Goal: Check status: Check status

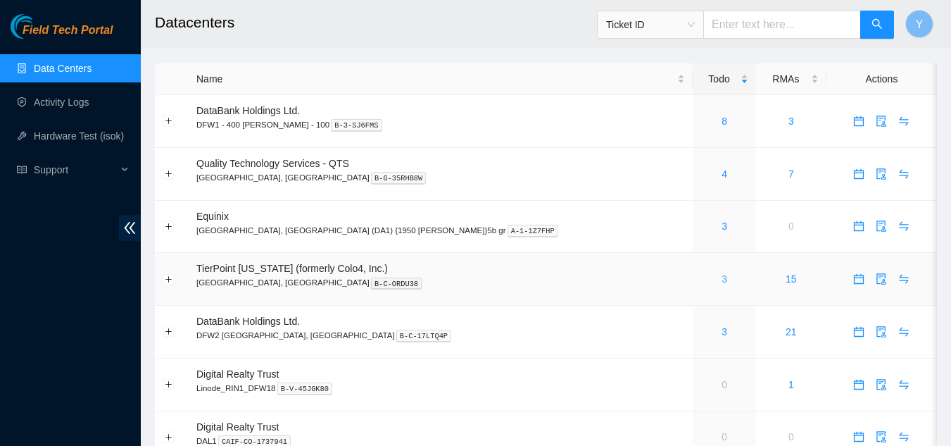
click at [721, 280] on link "3" at bounding box center [724, 278] width 6 height 11
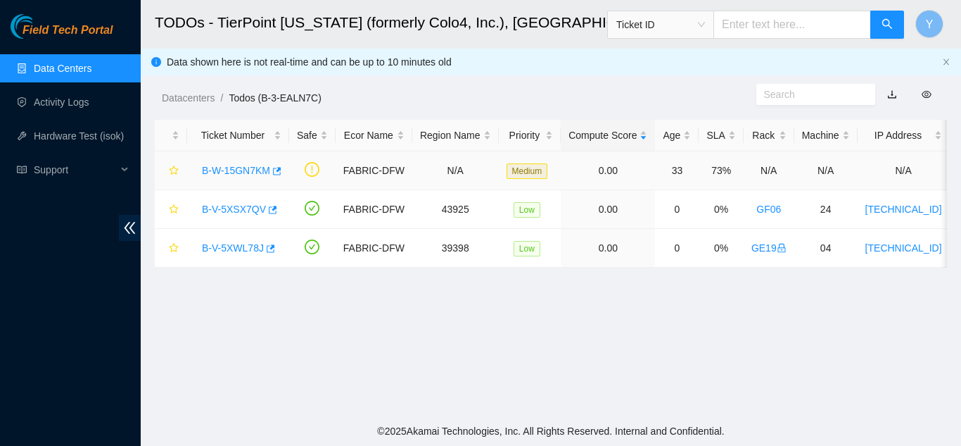
click at [251, 171] on link "B-W-15GN7KM" at bounding box center [236, 170] width 68 height 11
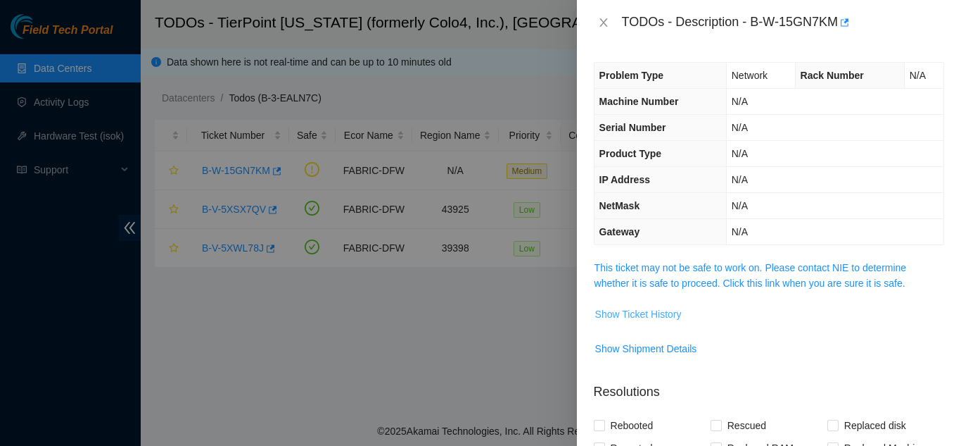
click at [622, 309] on span "Show Ticket History" at bounding box center [638, 313] width 87 height 15
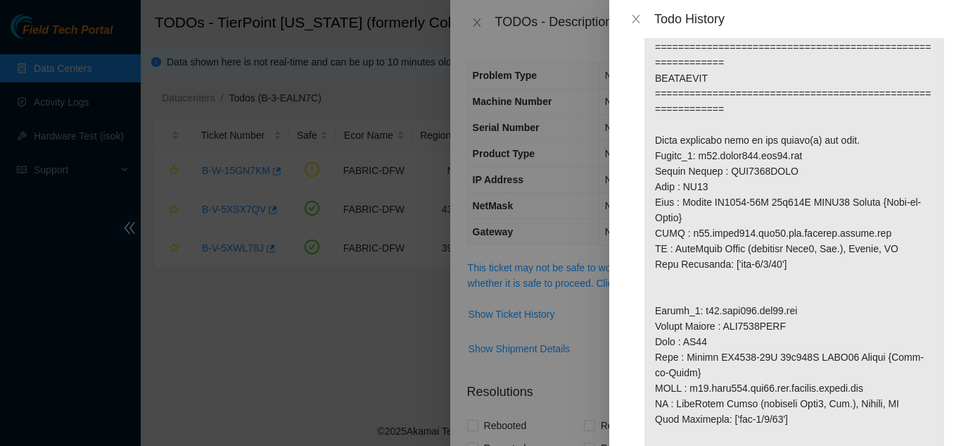
scroll to position [883, 0]
click at [633, 20] on icon "close" at bounding box center [636, 18] width 11 height 11
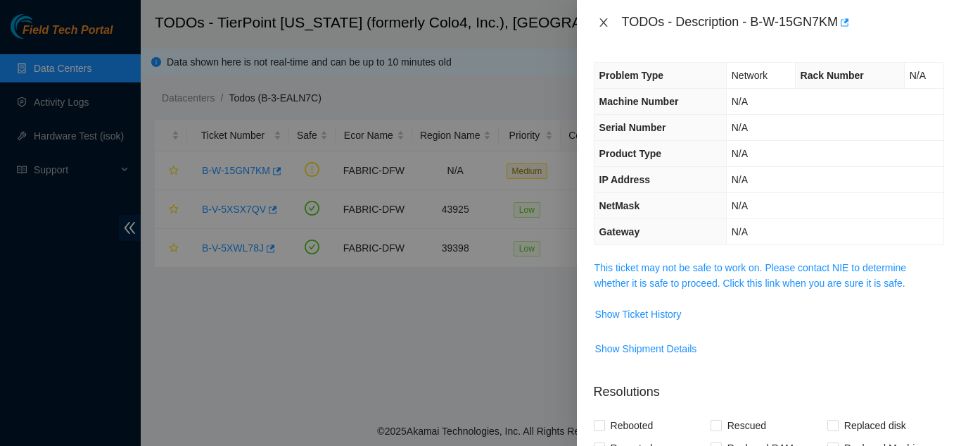
click at [602, 20] on icon "close" at bounding box center [604, 22] width 8 height 8
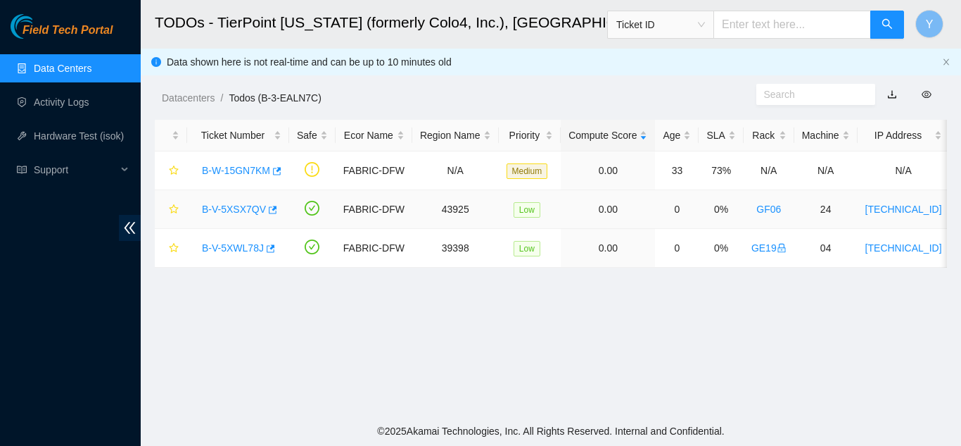
click at [236, 211] on link "B-V-5XSX7QV" at bounding box center [234, 208] width 64 height 11
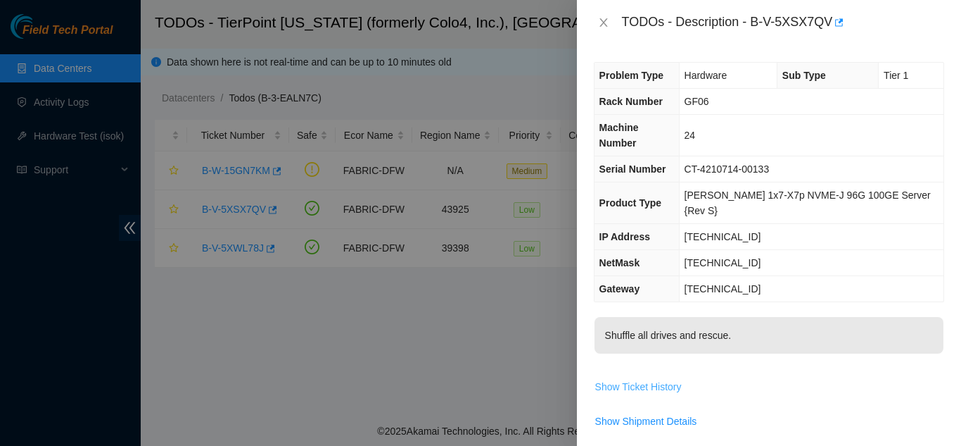
click at [647, 379] on span "Show Ticket History" at bounding box center [638, 386] width 87 height 15
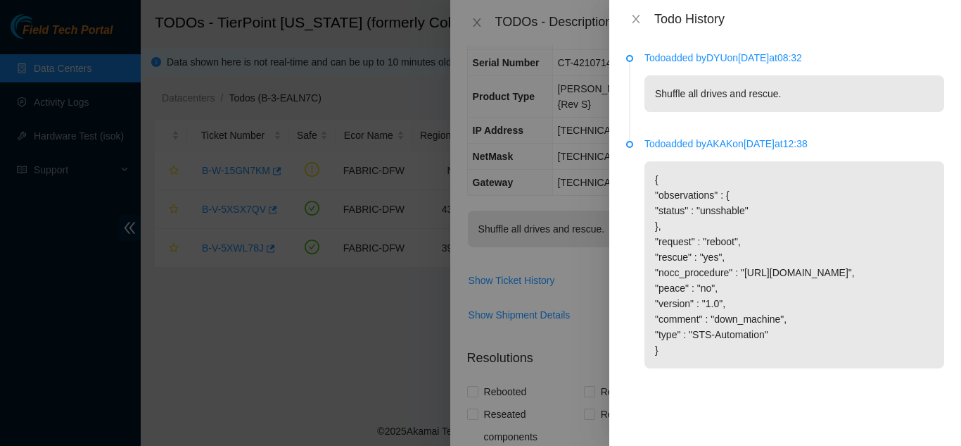
scroll to position [56, 0]
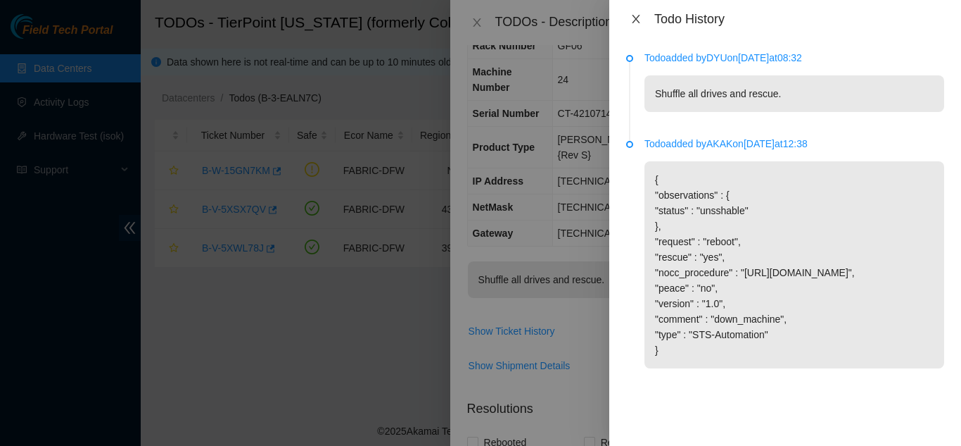
click at [632, 16] on icon "close" at bounding box center [636, 18] width 11 height 11
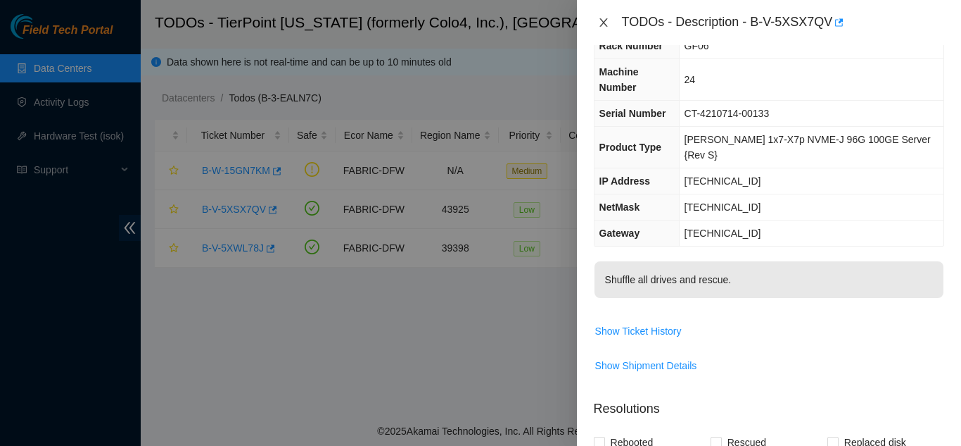
click at [606, 19] on icon "close" at bounding box center [604, 22] width 8 height 8
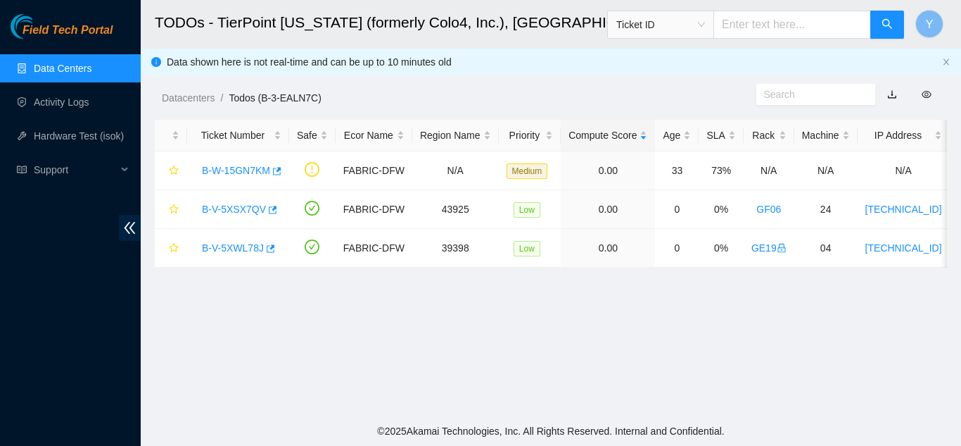
scroll to position [71, 0]
click at [234, 205] on link "B-V-5XSX7QV" at bounding box center [234, 208] width 64 height 11
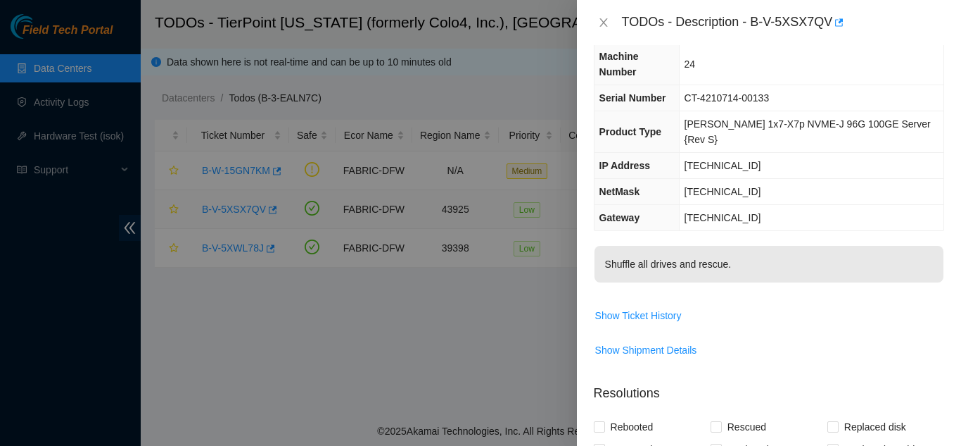
scroll to position [56, 0]
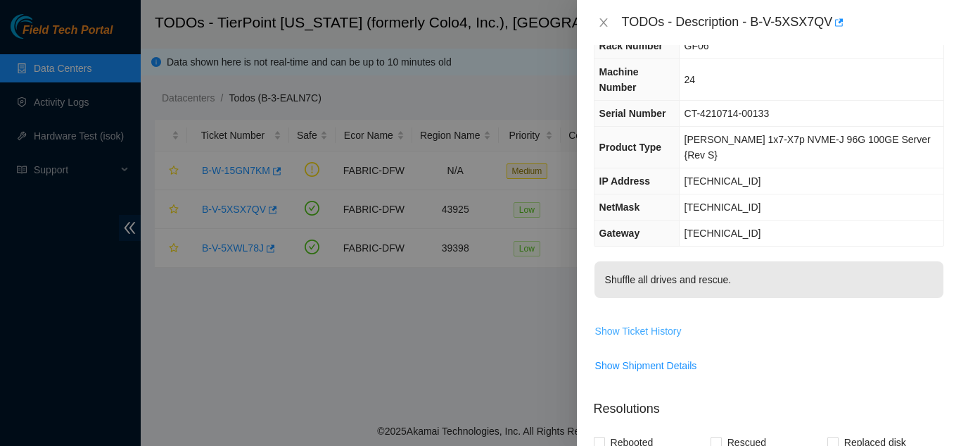
click at [626, 323] on span "Show Ticket History" at bounding box center [638, 330] width 87 height 15
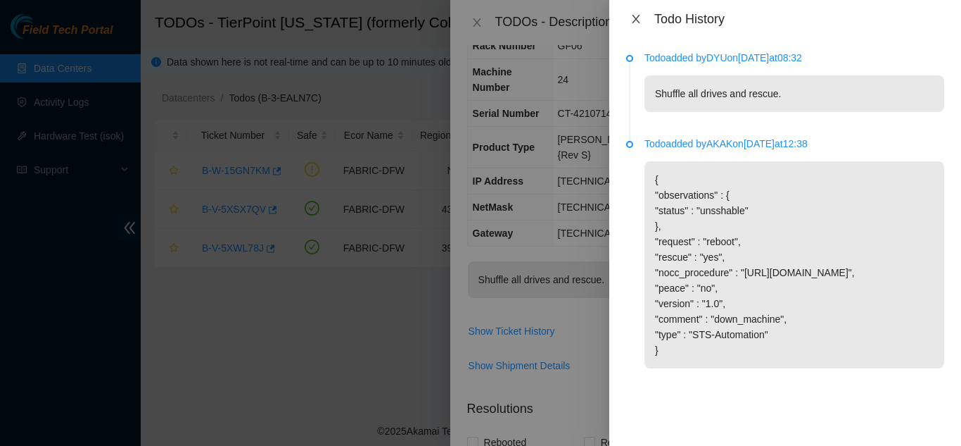
click at [637, 14] on icon "close" at bounding box center [636, 18] width 11 height 11
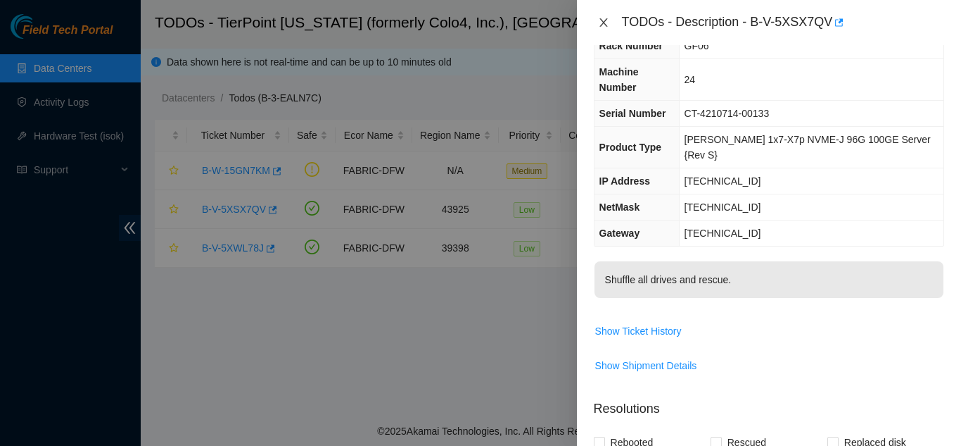
click at [600, 21] on icon "close" at bounding box center [603, 22] width 11 height 11
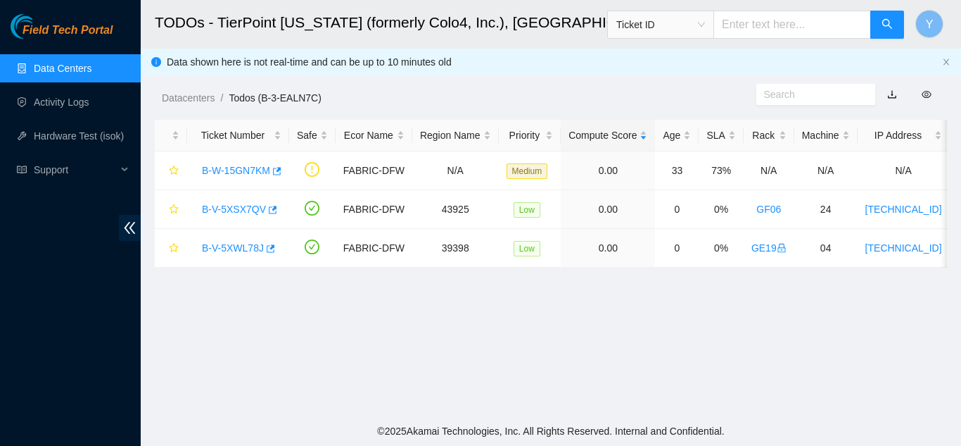
scroll to position [71, 0]
click at [246, 245] on link "B-V-5XWL78J" at bounding box center [233, 247] width 62 height 11
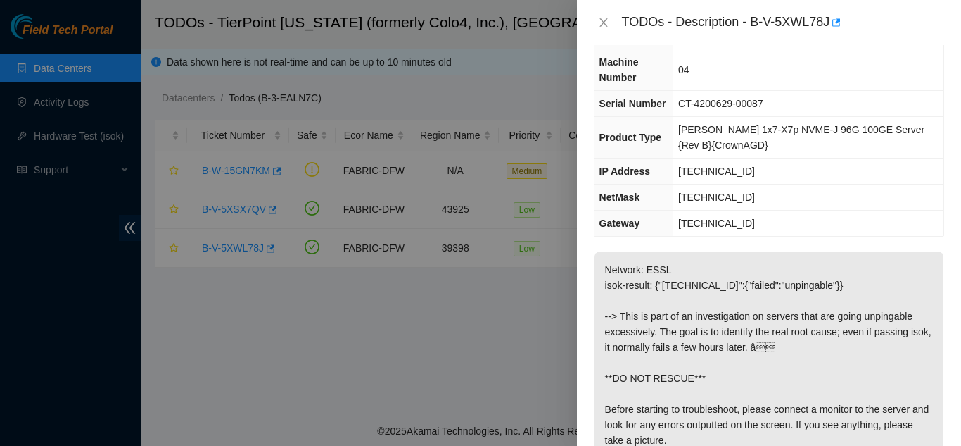
scroll to position [0, 0]
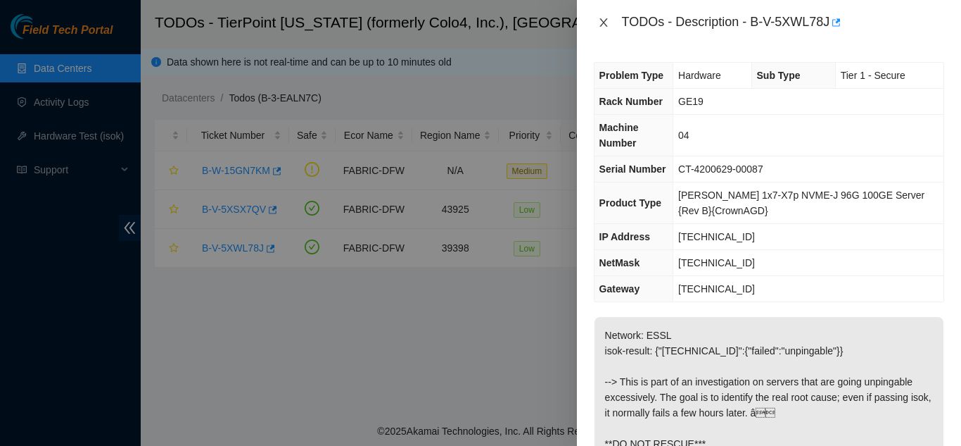
click at [604, 25] on icon "close" at bounding box center [603, 22] width 11 height 11
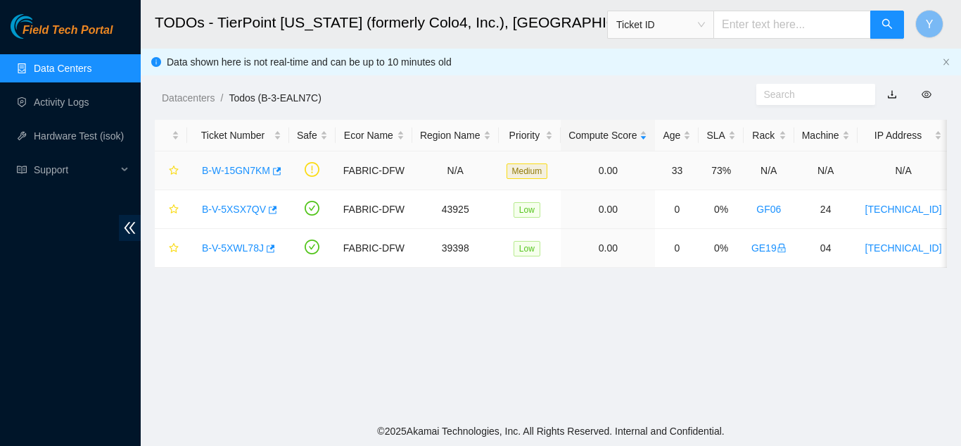
click at [240, 166] on link "B-W-15GN7KM" at bounding box center [236, 170] width 68 height 11
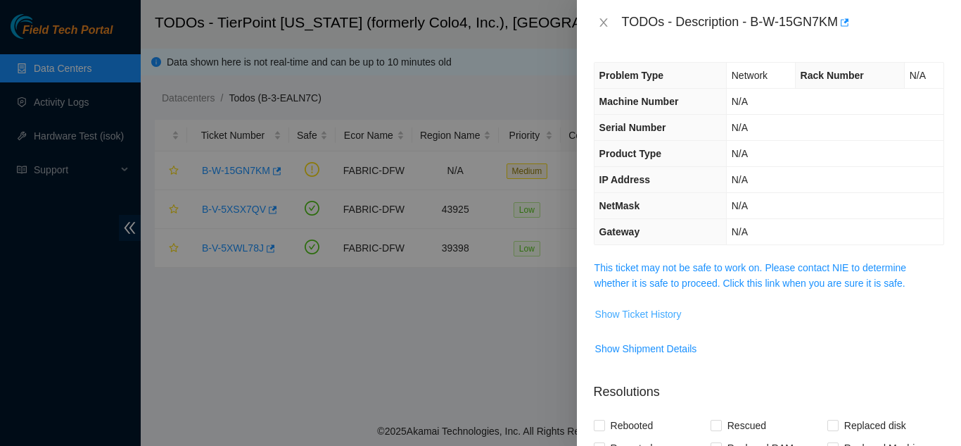
click at [660, 315] on span "Show Ticket History" at bounding box center [638, 313] width 87 height 15
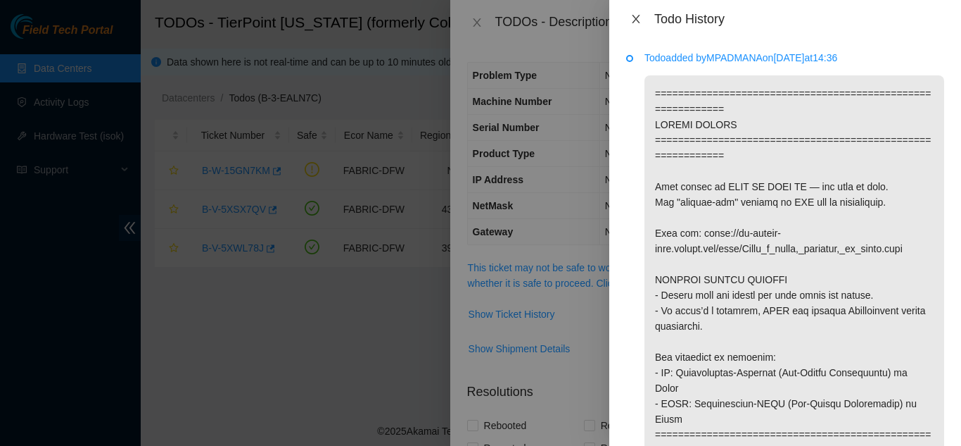
click at [632, 17] on icon "close" at bounding box center [636, 18] width 11 height 11
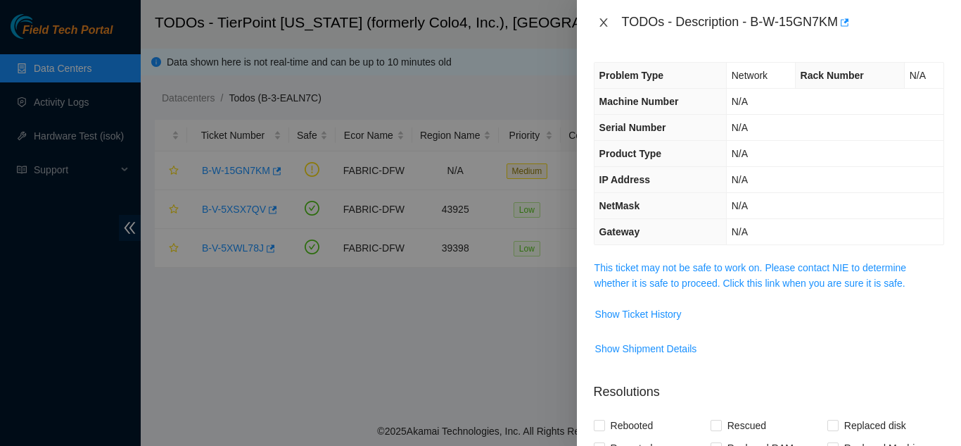
click at [606, 25] on icon "close" at bounding box center [604, 22] width 8 height 8
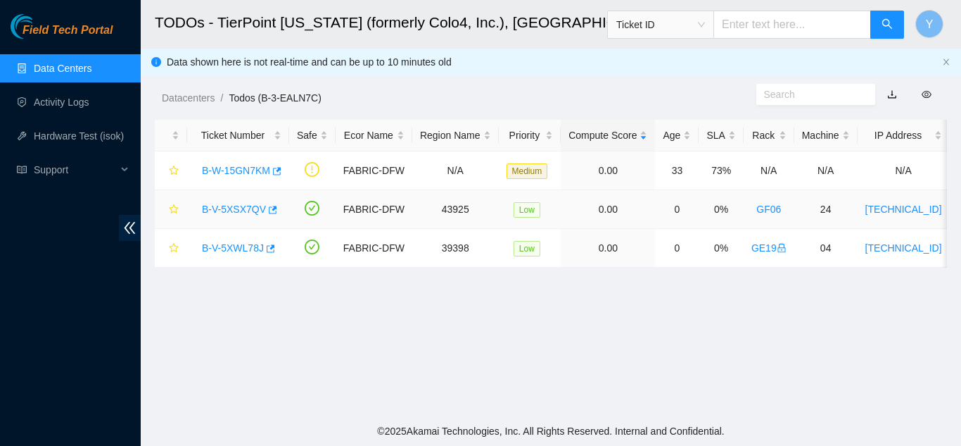
click at [239, 206] on link "B-V-5XSX7QV" at bounding box center [234, 208] width 64 height 11
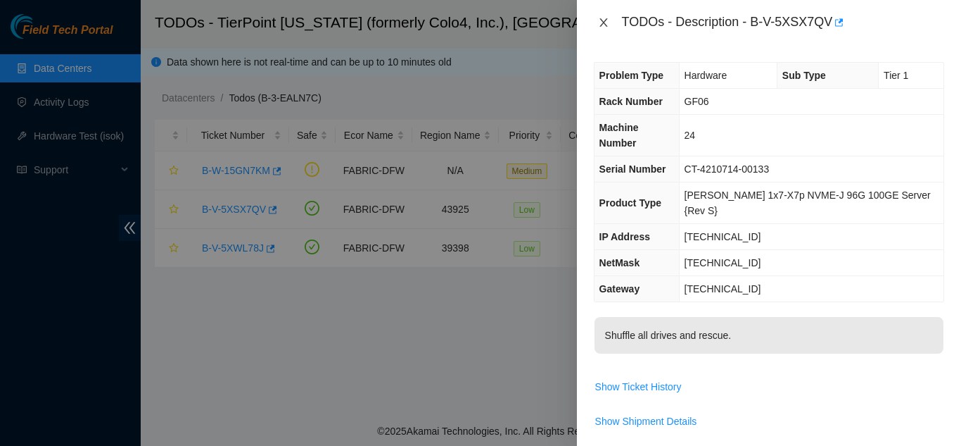
click at [605, 23] on icon "close" at bounding box center [603, 22] width 11 height 11
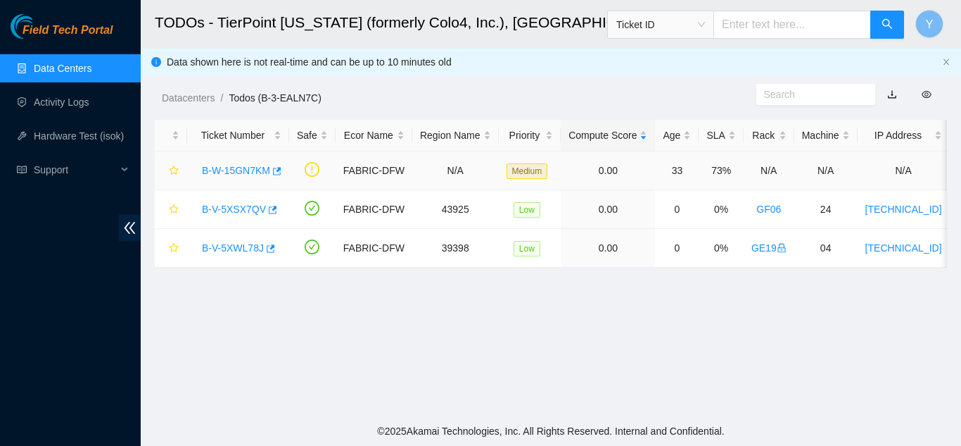
click at [243, 170] on link "B-W-15GN7KM" at bounding box center [236, 170] width 68 height 11
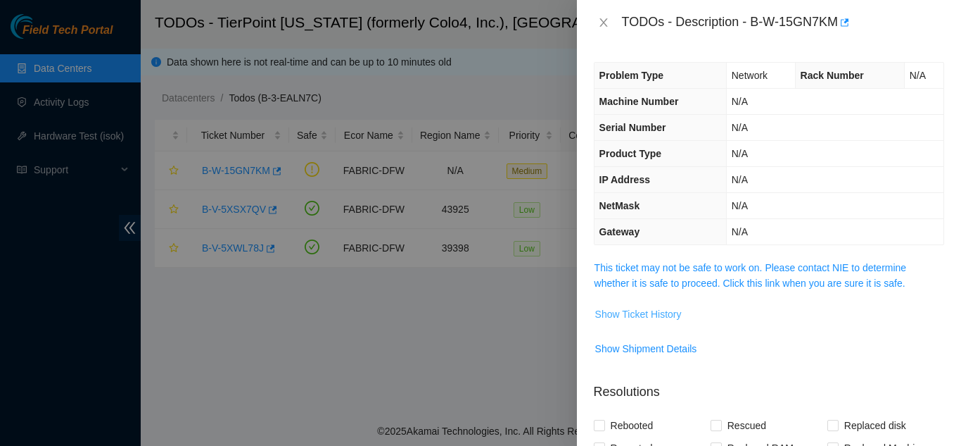
click at [631, 315] on span "Show Ticket History" at bounding box center [638, 313] width 87 height 15
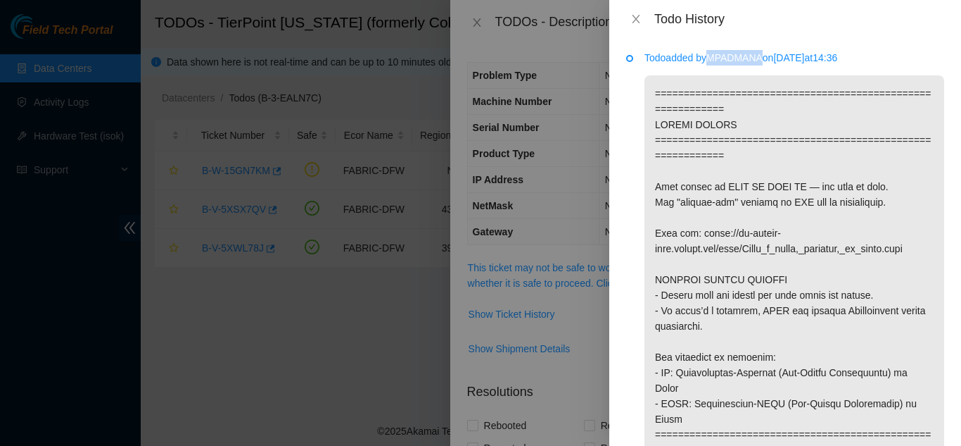
drag, startPoint x: 716, startPoint y: 58, endPoint x: 769, endPoint y: 62, distance: 53.7
click at [769, 62] on p "Todo added by [PERSON_NAME] on [DATE] 14:36" at bounding box center [795, 57] width 300 height 15
copy p "MPADMANA"
click at [639, 19] on icon "close" at bounding box center [636, 18] width 11 height 11
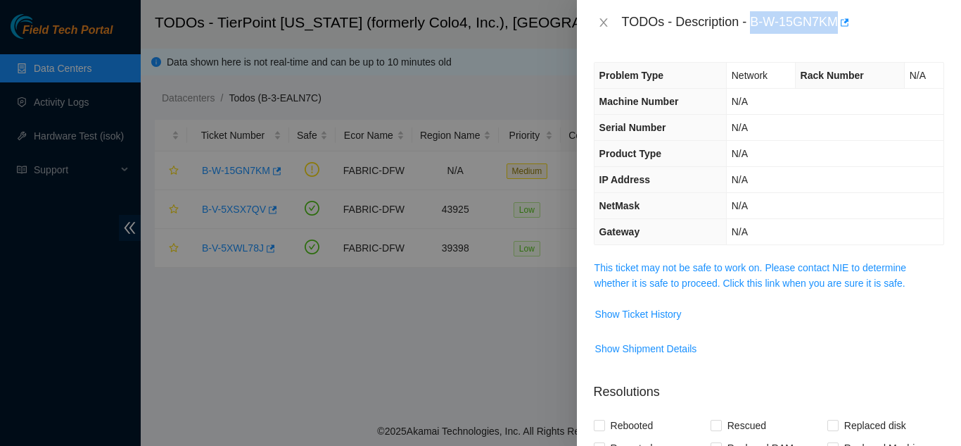
drag, startPoint x: 753, startPoint y: 23, endPoint x: 836, endPoint y: 21, distance: 83.1
click at [836, 21] on div "TODOs - Description - B-W-15GN7KM" at bounding box center [783, 22] width 322 height 23
copy div "B-W-15GN7KM"
click at [638, 310] on span "Show Ticket History" at bounding box center [638, 313] width 87 height 15
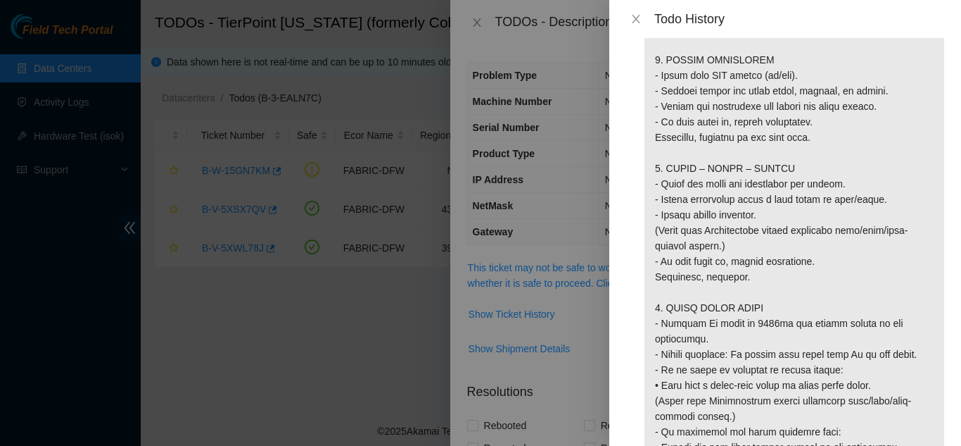
scroll to position [1267, 0]
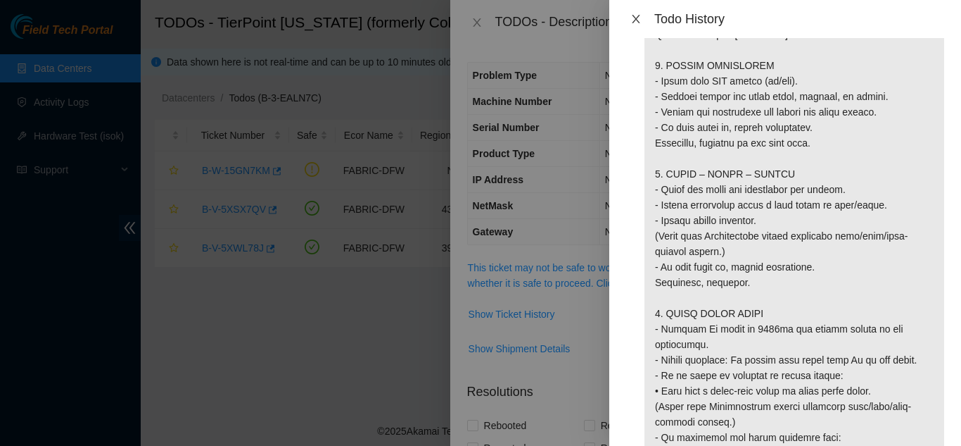
click at [638, 17] on icon "close" at bounding box center [636, 19] width 8 height 8
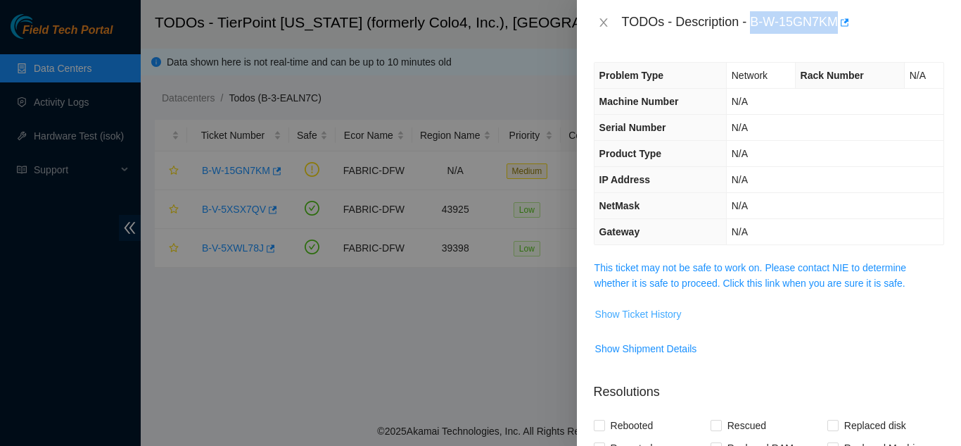
click at [675, 315] on span "Show Ticket History" at bounding box center [638, 313] width 87 height 15
